Goal: Task Accomplishment & Management: Use online tool/utility

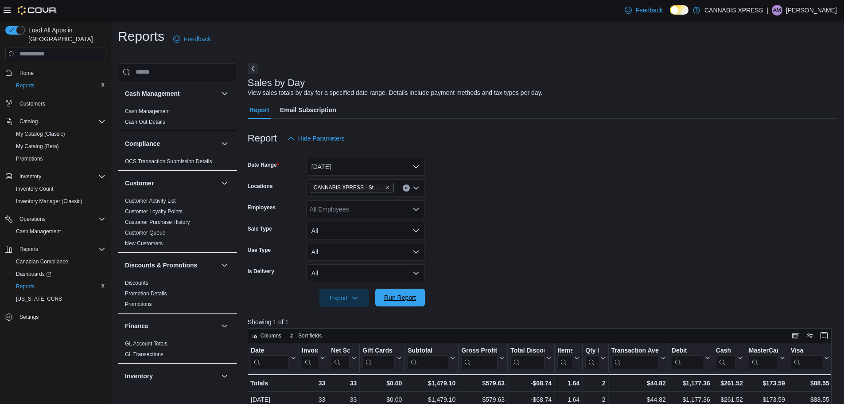
click at [399, 298] on span "Run Report" at bounding box center [400, 297] width 32 height 9
click at [413, 297] on span "Run Report" at bounding box center [400, 297] width 32 height 9
